Goal: Complete application form: Complete application form

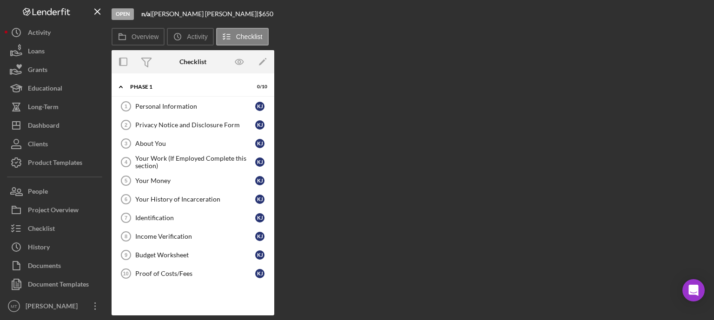
drag, startPoint x: 0, startPoint y: 0, endPoint x: 435, endPoint y: 60, distance: 438.9
click at [435, 60] on div "Overview Internal Workflow Stage Open Icon/Dropdown Arrow Archive (can unarchiv…" at bounding box center [411, 183] width 598 height 266
drag, startPoint x: 435, startPoint y: 60, endPoint x: 274, endPoint y: 62, distance: 160.4
click at [274, 62] on div "Overview Internal Workflow Stage Open Icon/Dropdown Arrow Archive (can unarchiv…" at bounding box center [411, 183] width 598 height 266
click at [46, 34] on div "Activity" at bounding box center [39, 33] width 23 height 21
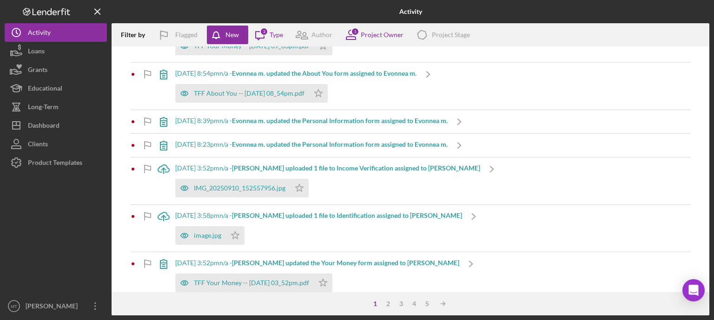
scroll to position [401, 0]
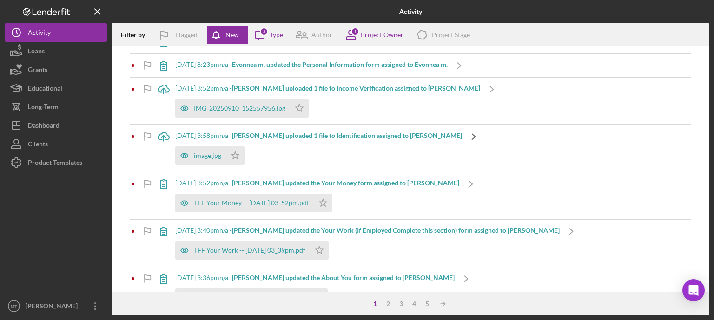
click at [462, 135] on icon "Icon/Navigate" at bounding box center [473, 136] width 23 height 23
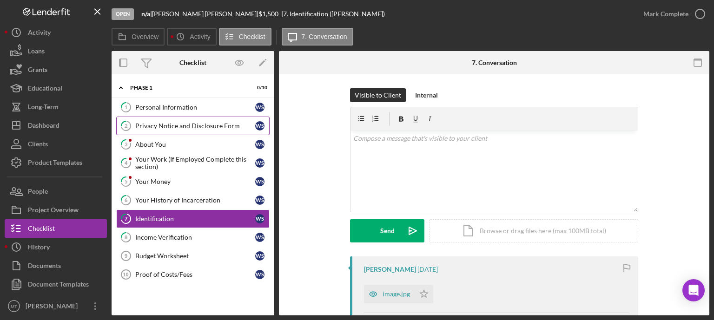
click at [191, 130] on link "2 Privacy Notice and Disclosure Form W S" at bounding box center [192, 126] width 153 height 19
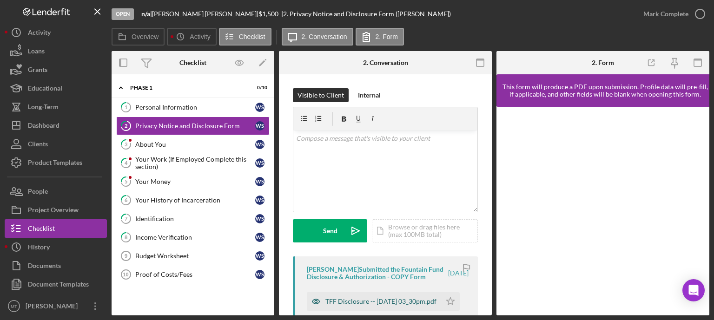
click at [339, 300] on div "TFF Disclosure -- [DATE] 03_30pm.pdf" at bounding box center [380, 301] width 111 height 7
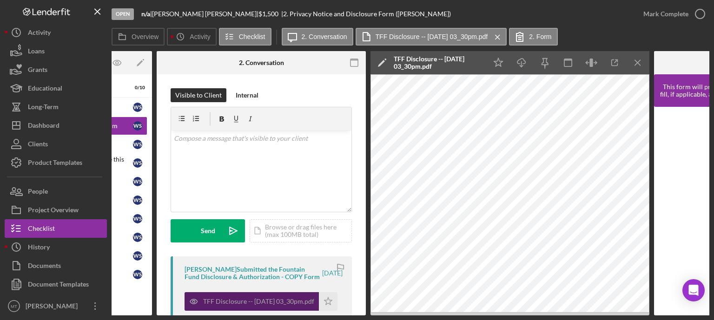
scroll to position [0, 125]
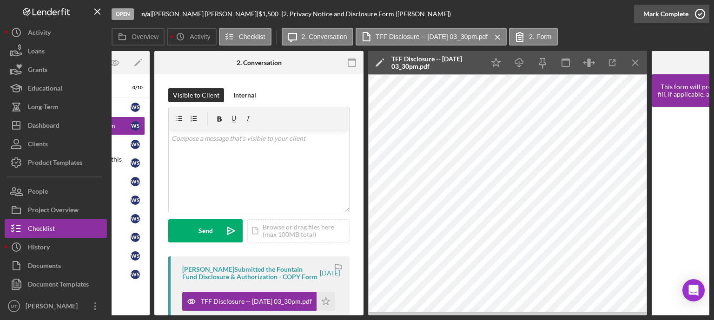
click at [697, 13] on icon "button" at bounding box center [700, 13] width 23 height 23
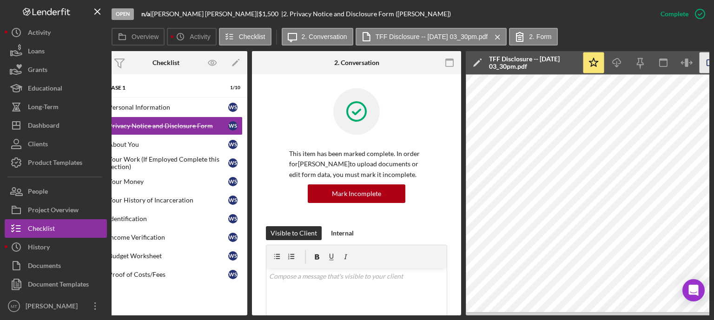
scroll to position [0, 0]
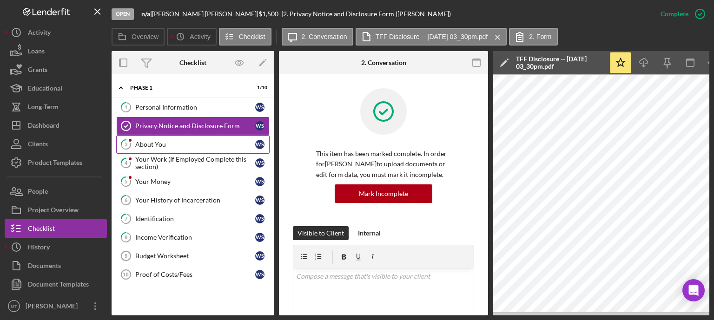
click at [159, 145] on div "About You" at bounding box center [195, 144] width 120 height 7
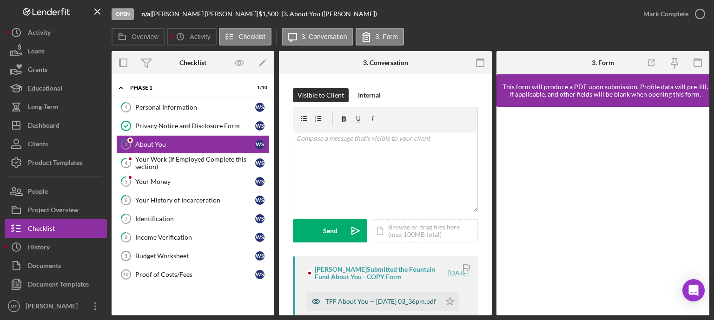
click at [345, 301] on div "TFF About You -- [DATE] 03_36pm.pdf" at bounding box center [380, 301] width 111 height 7
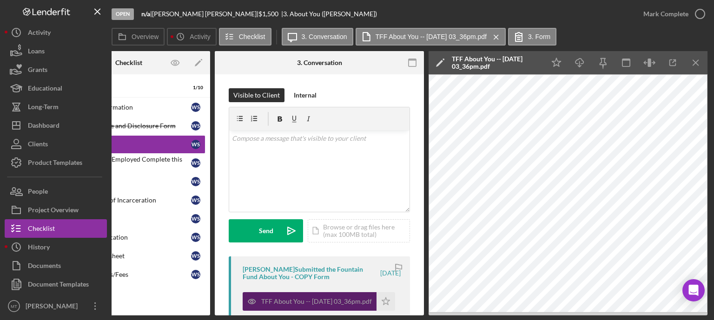
scroll to position [0, 64]
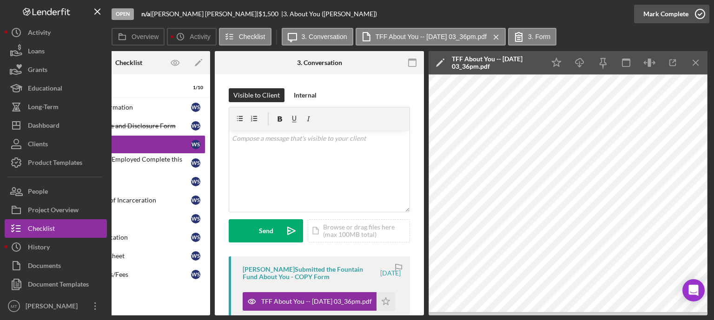
click at [702, 14] on icon "button" at bounding box center [700, 13] width 23 height 23
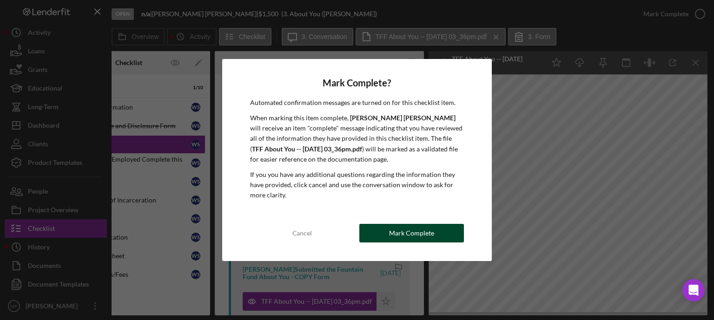
click at [399, 232] on div "Mark Complete" at bounding box center [411, 233] width 45 height 19
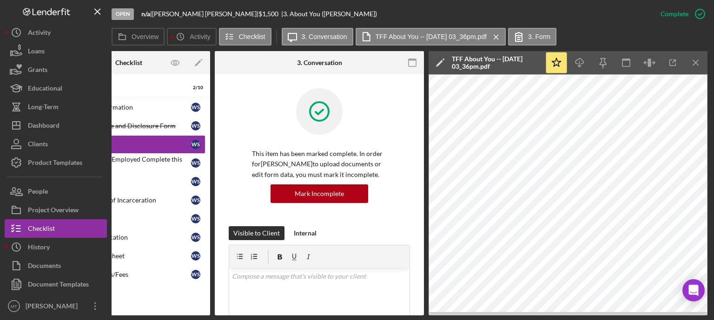
scroll to position [0, 0]
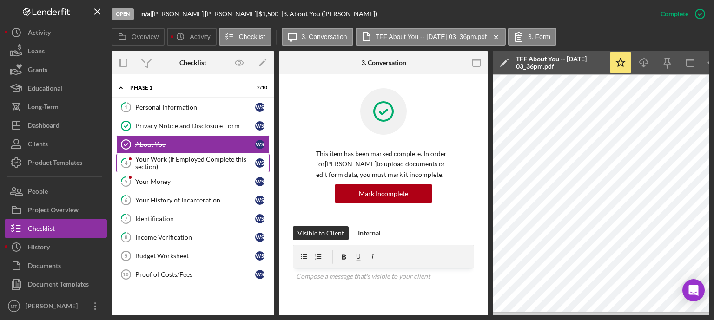
click at [202, 160] on div "Your Work (If Employed Complete this section)" at bounding box center [195, 163] width 120 height 15
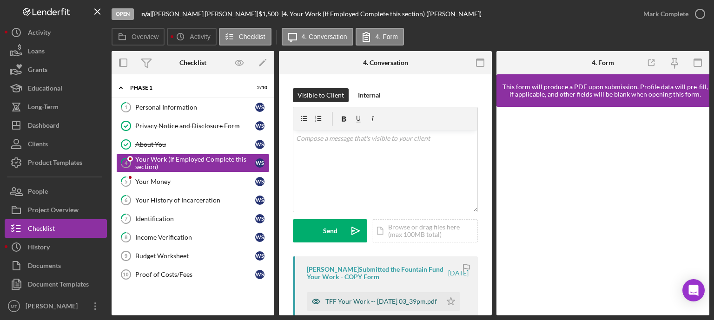
click at [342, 298] on div "TFF Your Work -- [DATE] 03_39pm.pdf" at bounding box center [381, 301] width 112 height 7
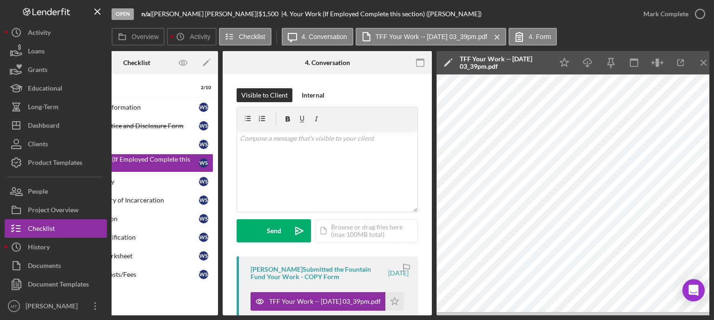
scroll to position [0, 57]
click at [699, 16] on icon "button" at bounding box center [700, 13] width 23 height 23
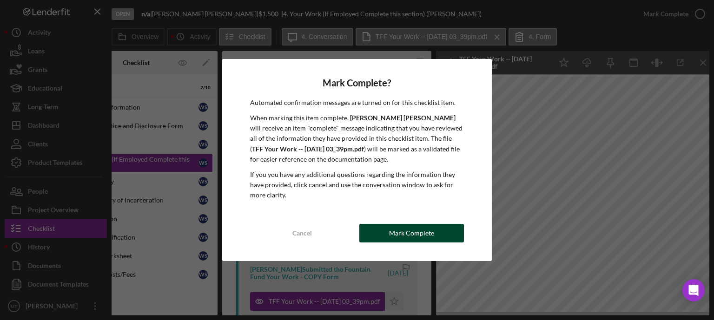
click at [412, 236] on div "Mark Complete" at bounding box center [411, 233] width 45 height 19
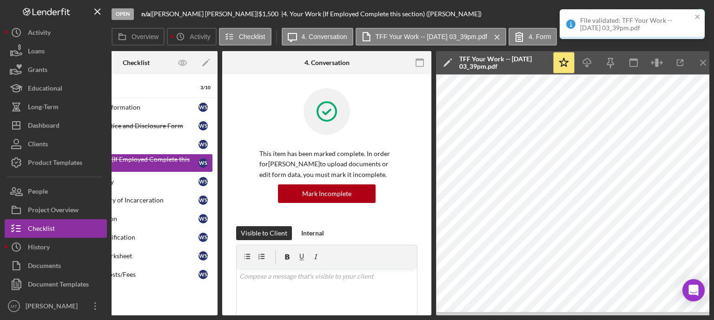
scroll to position [0, 0]
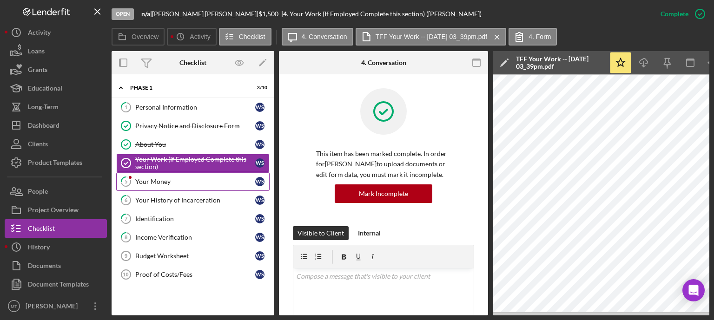
click at [209, 180] on div "Your Money" at bounding box center [195, 181] width 120 height 7
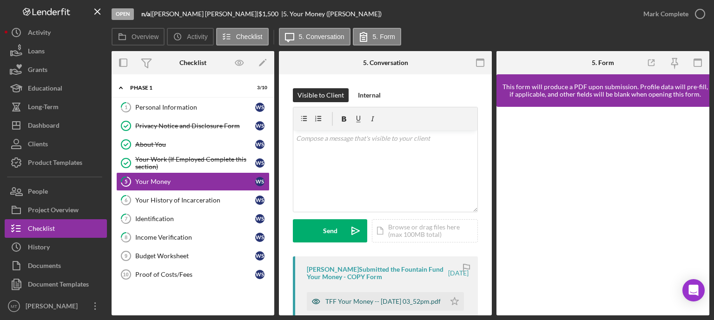
click at [345, 303] on div "TFF Your Money -- [DATE] 03_52pm.pdf" at bounding box center [382, 301] width 115 height 7
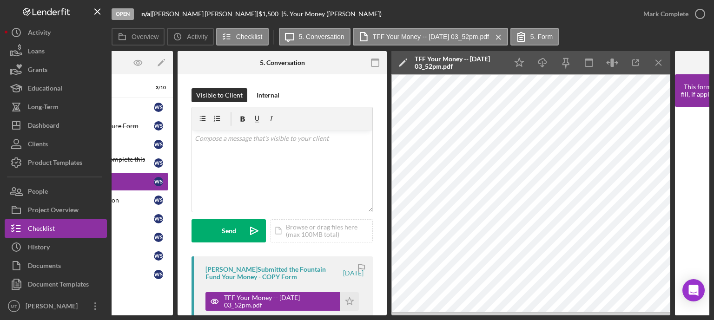
scroll to position [0, 102]
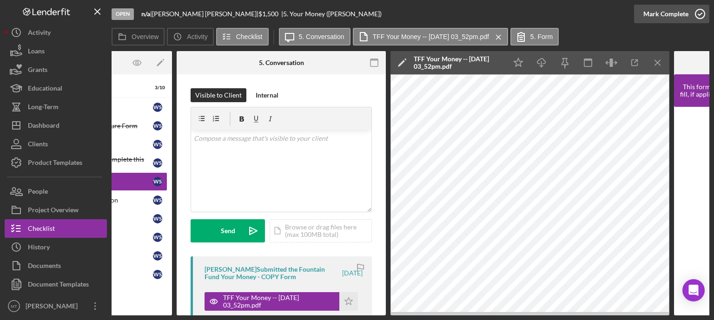
click at [698, 15] on icon "button" at bounding box center [700, 13] width 23 height 23
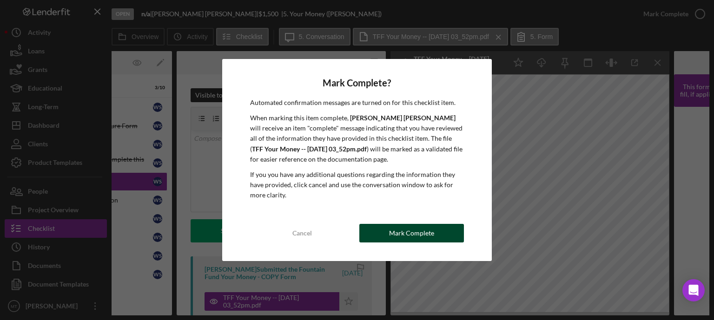
click at [417, 232] on div "Mark Complete" at bounding box center [411, 233] width 45 height 19
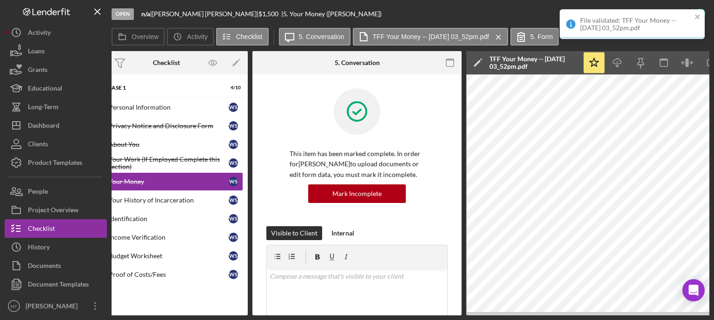
scroll to position [0, 0]
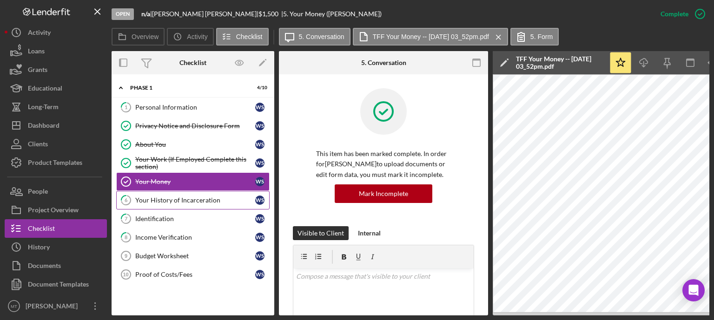
click at [208, 200] on div "Your History of Incarceration" at bounding box center [195, 200] width 120 height 7
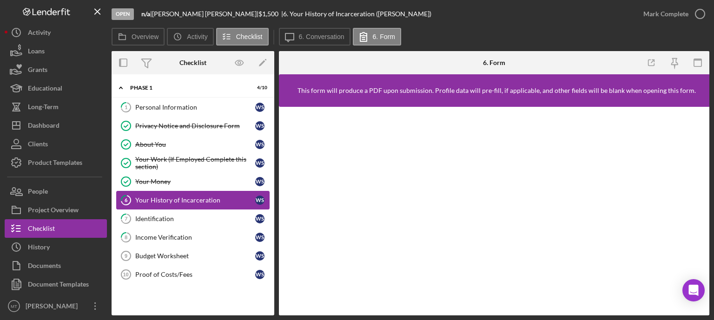
click at [180, 197] on div "Your History of Incarceration" at bounding box center [195, 200] width 120 height 7
click at [170, 201] on div "Your History of Incarceration" at bounding box center [195, 200] width 120 height 7
click at [178, 219] on div "Identification" at bounding box center [195, 218] width 120 height 7
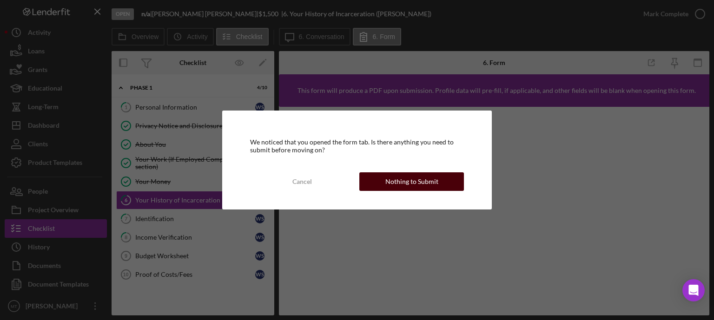
click at [371, 185] on button "Nothing to Submit" at bounding box center [411, 182] width 105 height 19
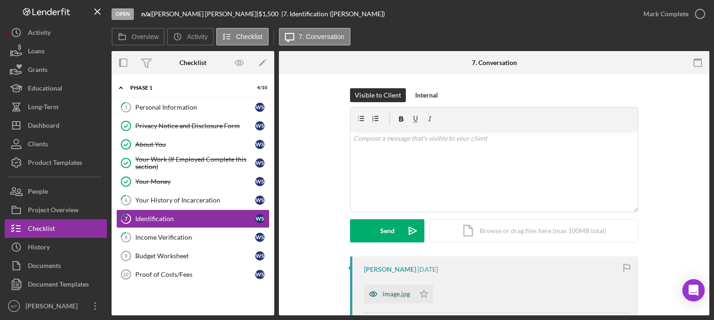
click at [387, 291] on div "image.jpg" at bounding box center [396, 294] width 27 height 7
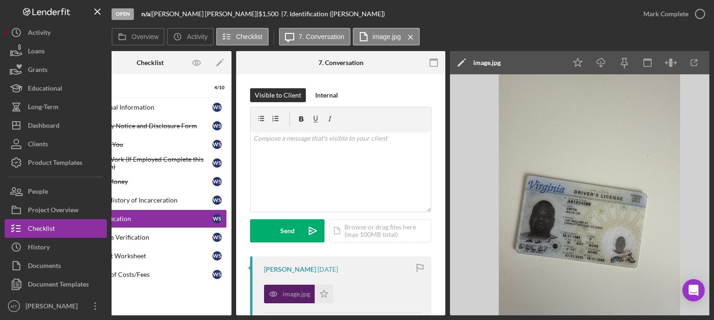
scroll to position [0, 62]
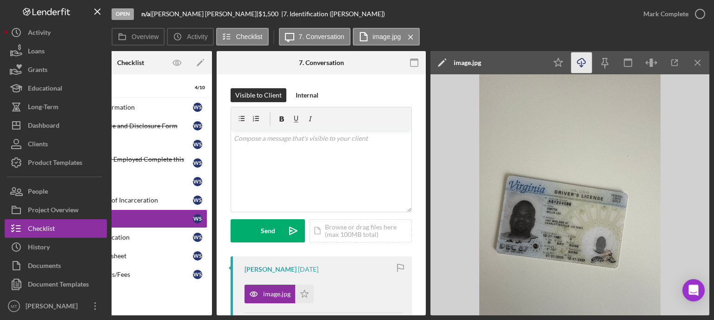
click at [584, 66] on icon "Icon/Download" at bounding box center [581, 63] width 21 height 21
click at [701, 13] on icon "button" at bounding box center [700, 13] width 23 height 23
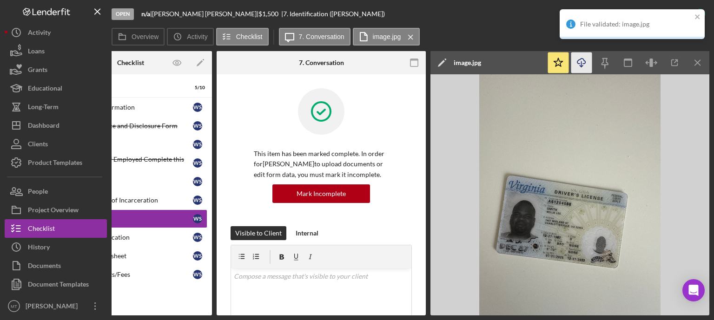
scroll to position [0, 0]
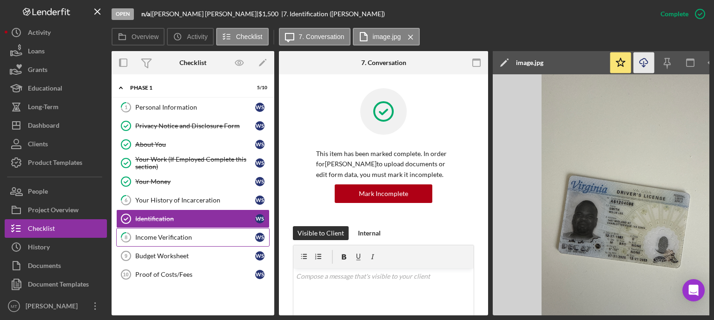
click at [191, 239] on div "Income Verification" at bounding box center [195, 237] width 120 height 7
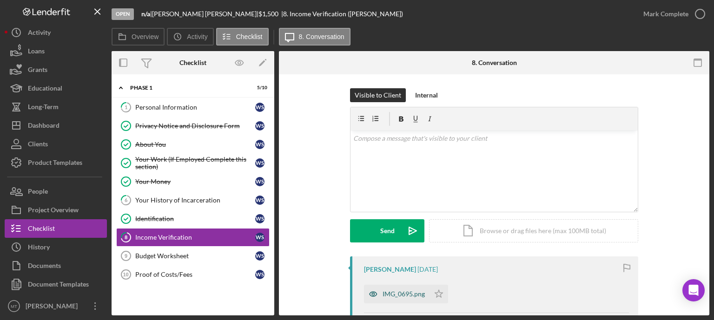
click at [399, 291] on div "IMG_0695.png" at bounding box center [404, 294] width 42 height 7
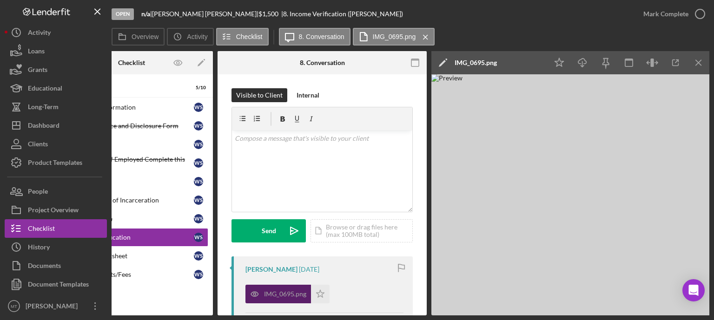
scroll to position [0, 62]
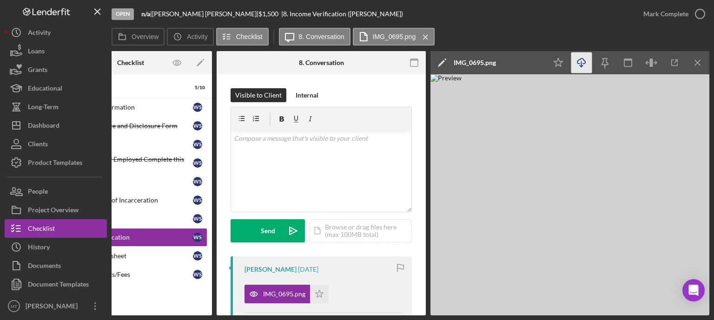
click at [577, 67] on icon "Icon/Download" at bounding box center [581, 63] width 21 height 21
click at [702, 14] on icon "button" at bounding box center [700, 13] width 23 height 23
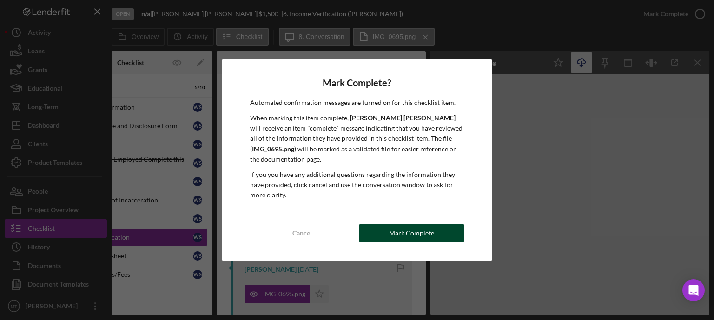
click at [381, 231] on button "Mark Complete" at bounding box center [411, 233] width 105 height 19
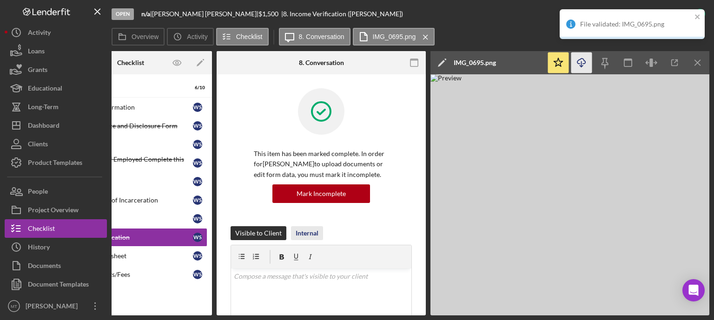
scroll to position [0, 0]
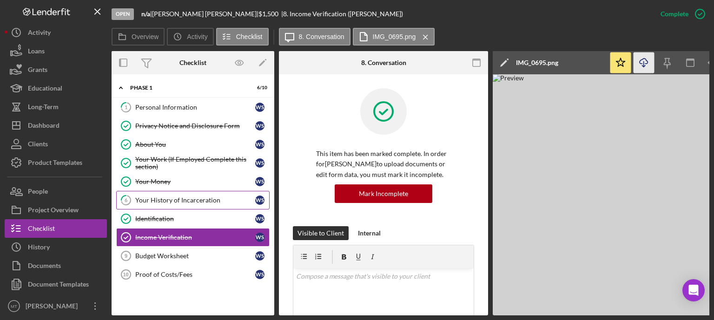
click at [187, 201] on div "Your History of Incarceration" at bounding box center [195, 200] width 120 height 7
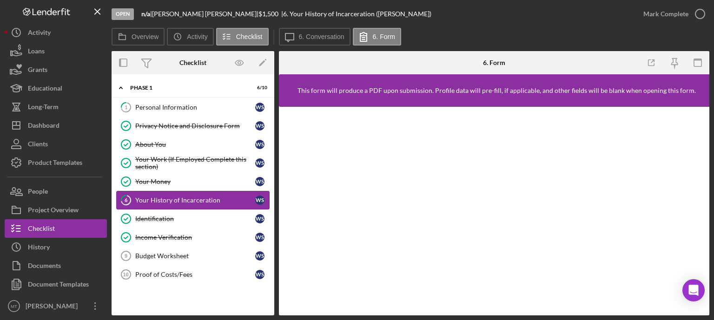
click at [187, 201] on div "Your History of Incarceration" at bounding box center [195, 200] width 120 height 7
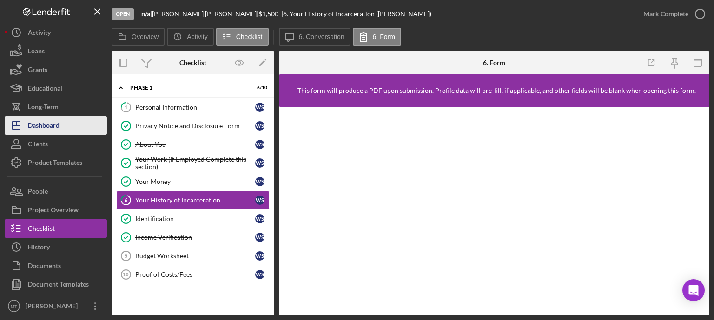
click at [74, 122] on button "Icon/Dashboard Dashboard" at bounding box center [56, 125] width 102 height 19
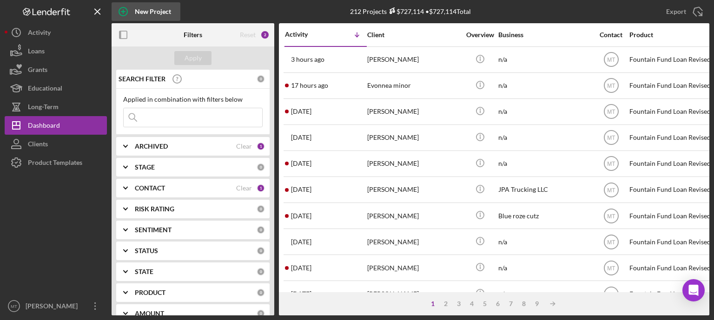
click at [126, 13] on icon "button" at bounding box center [123, 11] width 23 height 23
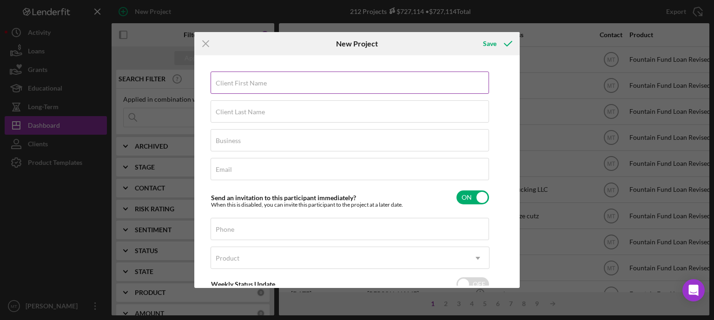
click at [226, 86] on label "Client First Name" at bounding box center [241, 83] width 51 height 7
click at [226, 86] on input "Client First Name" at bounding box center [350, 83] width 279 height 22
type input "[PERSON_NAME]"
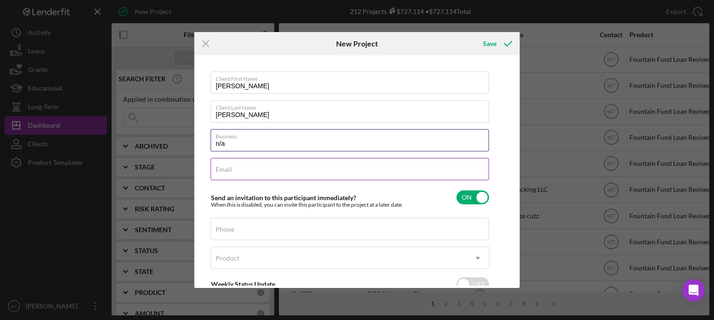
type input "n/a"
click at [232, 176] on input "Email" at bounding box center [350, 169] width 279 height 22
type input "[EMAIL_ADDRESS][DOMAIN_NAME]"
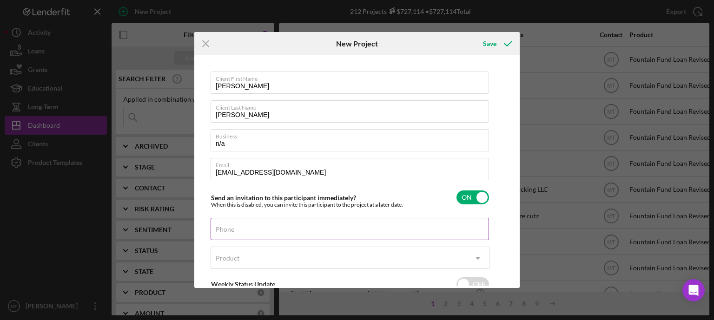
click at [237, 229] on div "Phone" at bounding box center [350, 229] width 279 height 23
type input "[PHONE_NUMBER]"
click at [478, 263] on icon "Icon/Dropdown Arrow" at bounding box center [478, 258] width 22 height 22
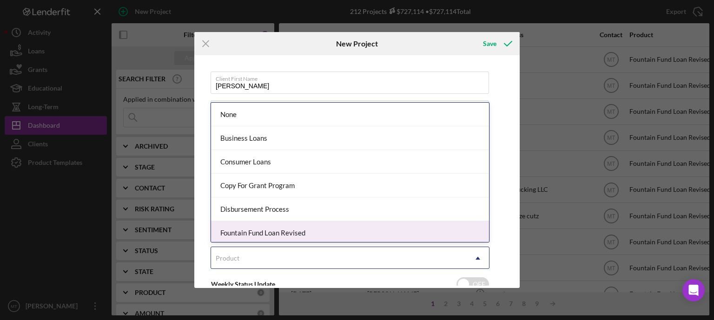
click at [353, 226] on div "Fountain Fund Loan Revised" at bounding box center [350, 233] width 278 height 24
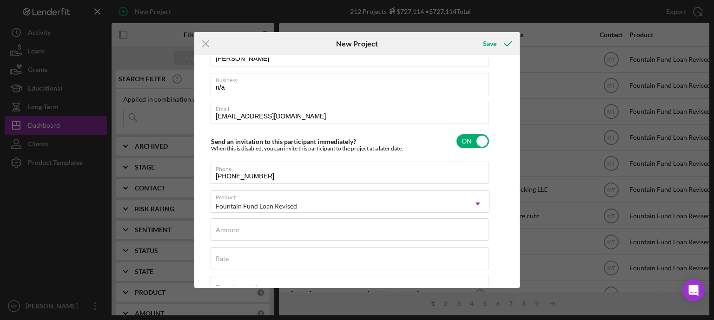
scroll to position [57, 0]
click at [362, 228] on div "Amount" at bounding box center [350, 229] width 279 height 23
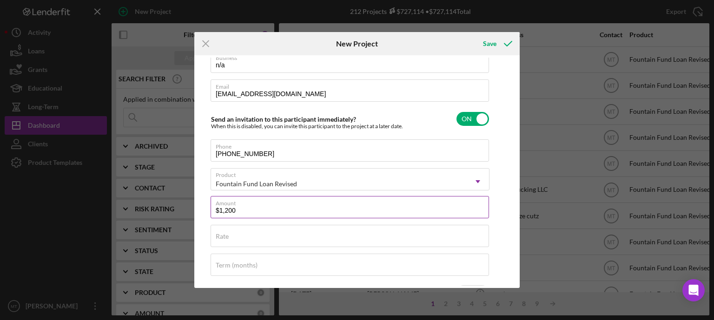
scroll to position [79, 0]
type input "$1,300"
click at [508, 43] on icon "submit" at bounding box center [508, 43] width 23 height 23
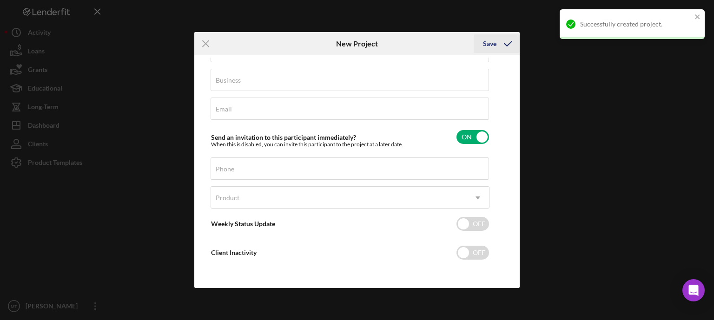
scroll to position [60, 0]
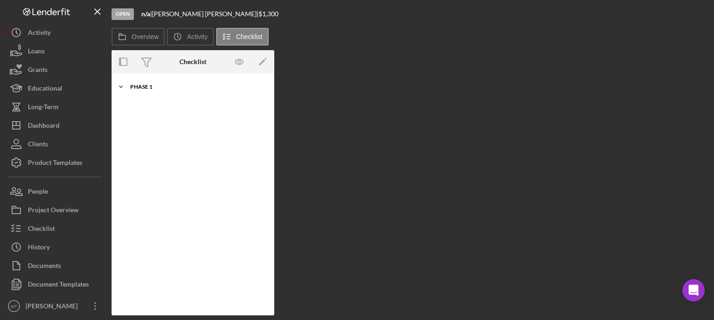
click at [122, 88] on icon "Icon/Expander" at bounding box center [121, 87] width 19 height 19
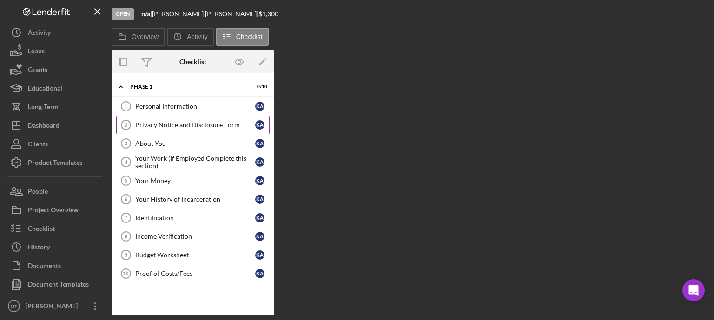
click at [155, 123] on div "Privacy Notice and Disclosure Form" at bounding box center [195, 124] width 120 height 7
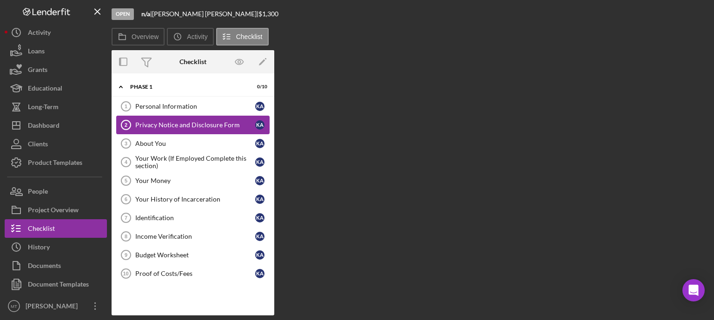
click at [155, 123] on div "Privacy Notice and Disclosure Form" at bounding box center [195, 124] width 120 height 7
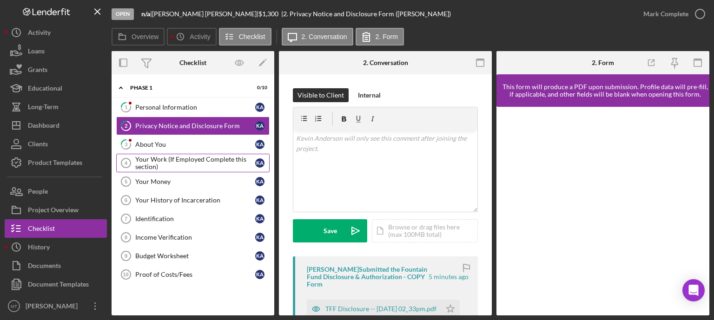
click at [150, 164] on div "Your Work (If Employed Complete this section)" at bounding box center [195, 163] width 120 height 15
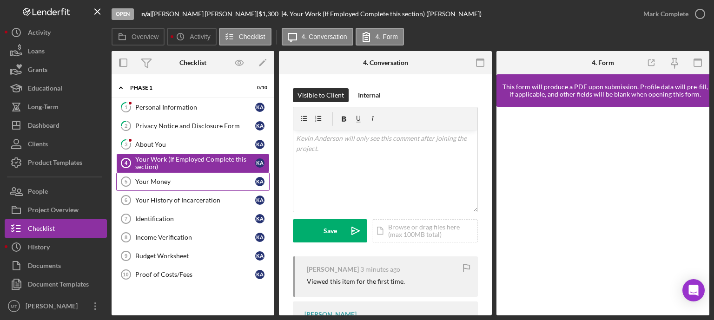
click at [159, 179] on div "Your Money" at bounding box center [195, 181] width 120 height 7
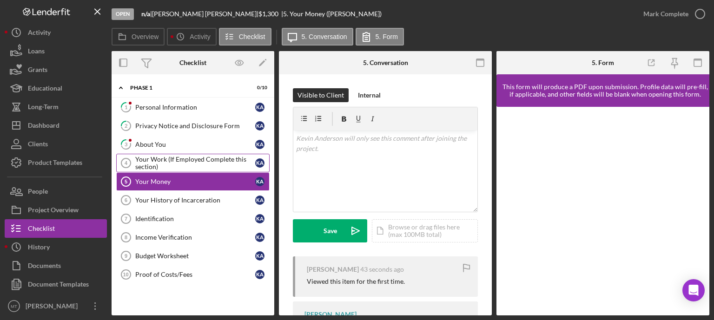
click at [150, 161] on div "Your Work (If Employed Complete this section)" at bounding box center [195, 163] width 120 height 15
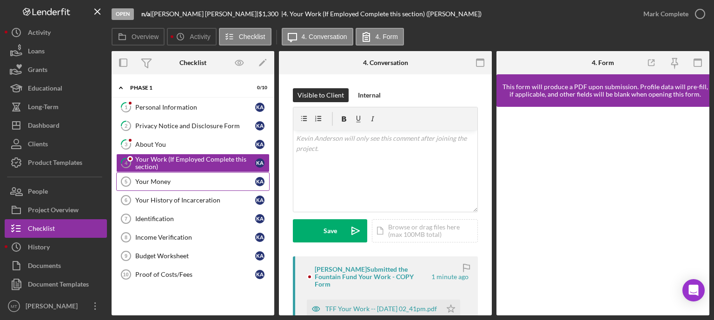
click at [148, 179] on div "Your Money" at bounding box center [195, 181] width 120 height 7
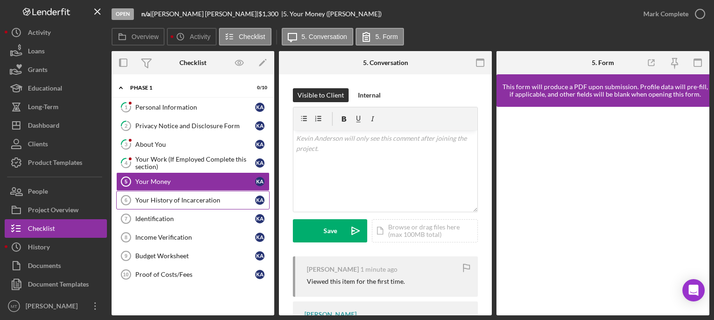
click at [189, 201] on div "Your History of Incarceration" at bounding box center [195, 200] width 120 height 7
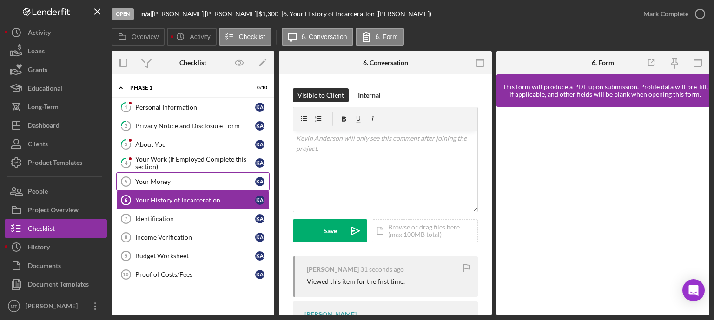
click at [158, 183] on div "Your Money" at bounding box center [195, 181] width 120 height 7
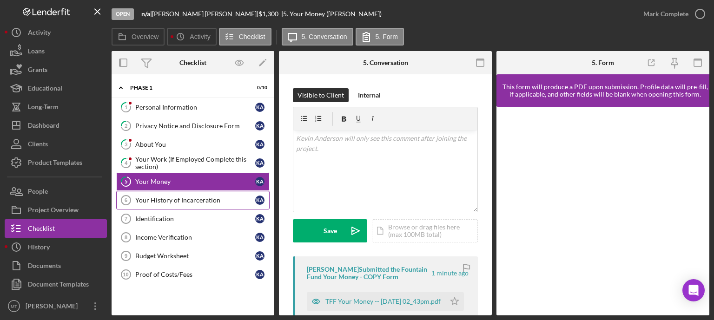
click at [172, 198] on div "Your History of Incarceration" at bounding box center [195, 200] width 120 height 7
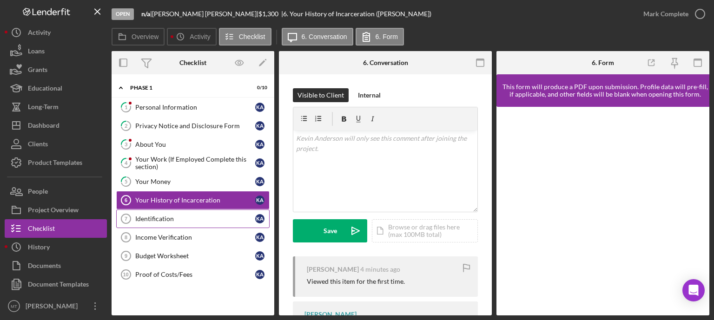
click at [166, 215] on div "Identification" at bounding box center [195, 218] width 120 height 7
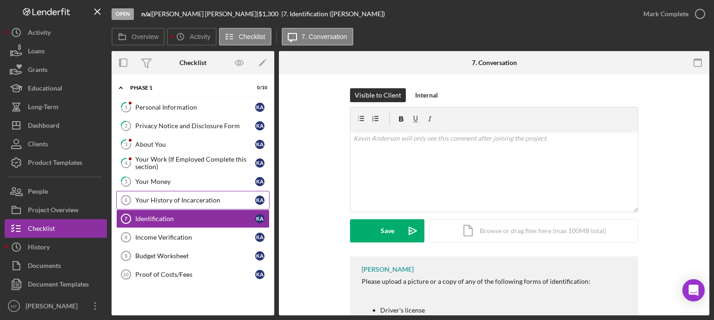
click at [174, 202] on div "Your History of Incarceration" at bounding box center [195, 200] width 120 height 7
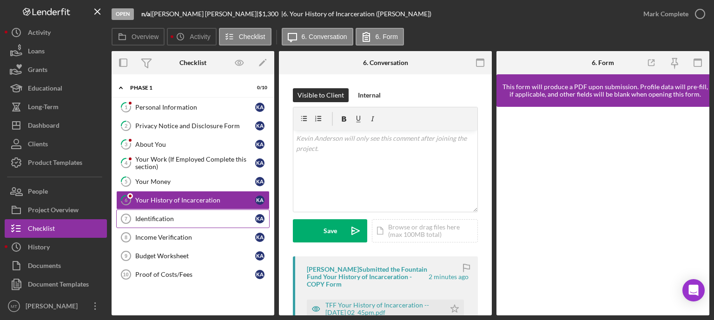
click at [163, 219] on div "Identification" at bounding box center [195, 218] width 120 height 7
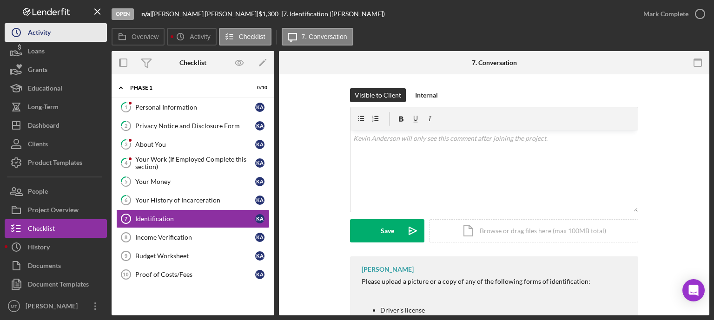
click at [45, 40] on div "Activity" at bounding box center [39, 33] width 23 height 21
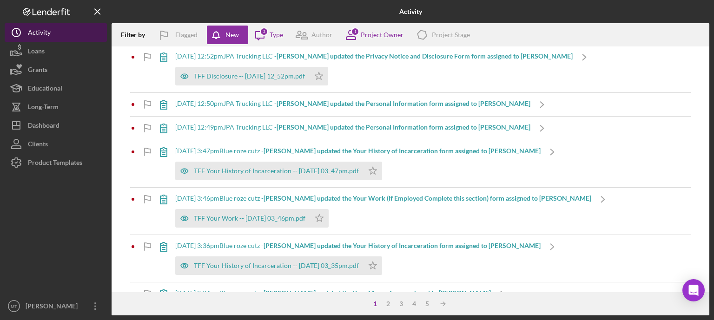
scroll to position [1051, 0]
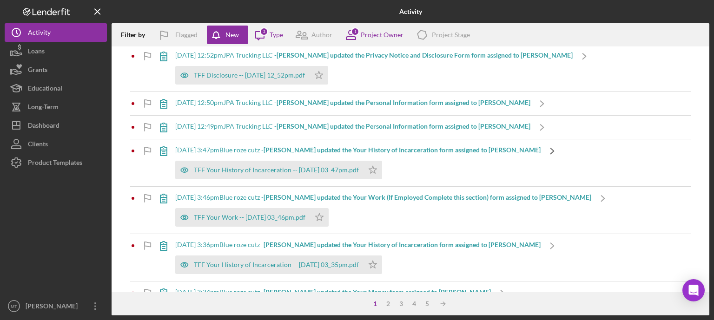
click at [551, 151] on polyline at bounding box center [552, 151] width 3 height 6
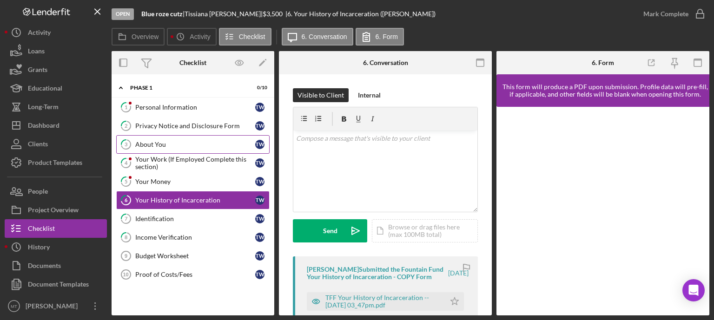
click at [154, 141] on div "About You" at bounding box center [195, 144] width 120 height 7
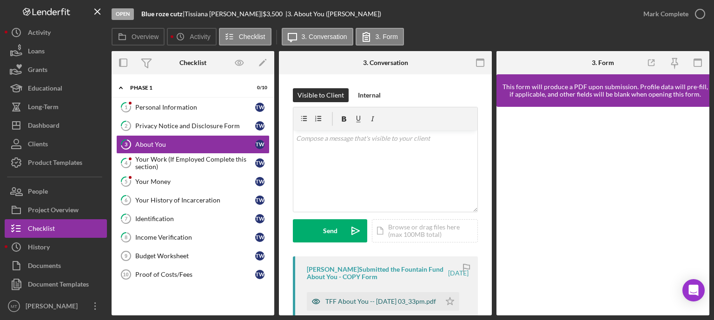
click at [337, 300] on div "TFF About You -- [DATE] 03_33pm.pdf" at bounding box center [380, 301] width 111 height 7
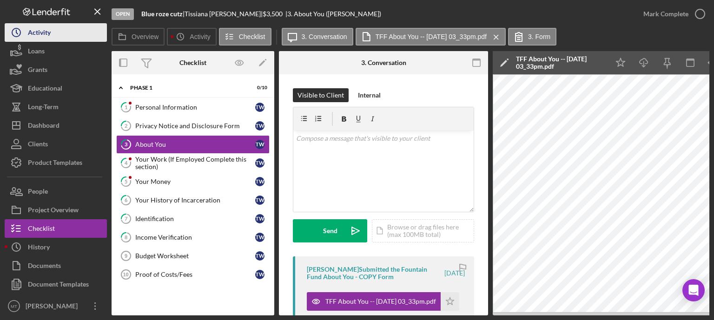
click at [52, 29] on button "Icon/History Activity" at bounding box center [56, 32] width 102 height 19
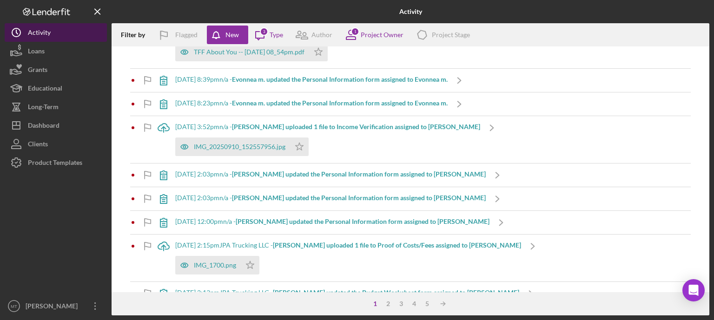
scroll to position [481, 0]
